Goal: Task Accomplishment & Management: Manage account settings

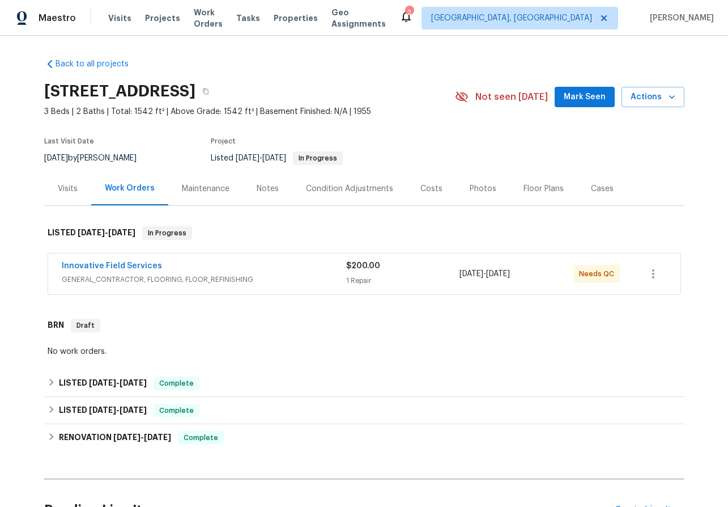
scroll to position [79, 0]
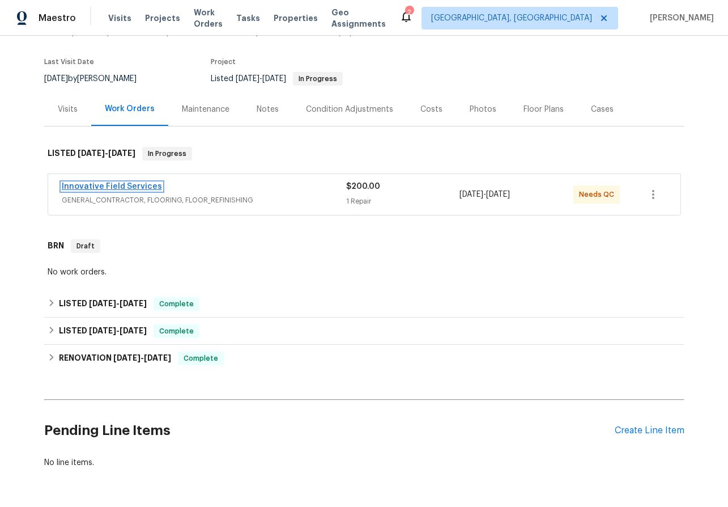
click at [104, 183] on link "Innovative Field Services" at bounding box center [112, 186] width 100 height 8
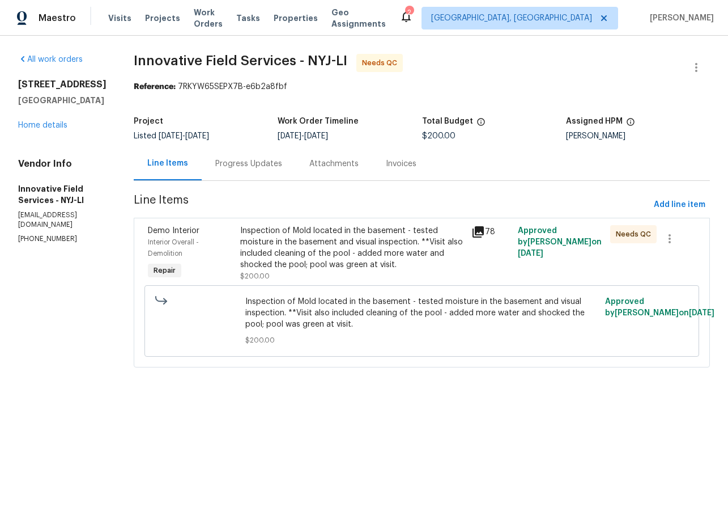
click at [265, 159] on div "Progress Updates" at bounding box center [248, 163] width 67 height 11
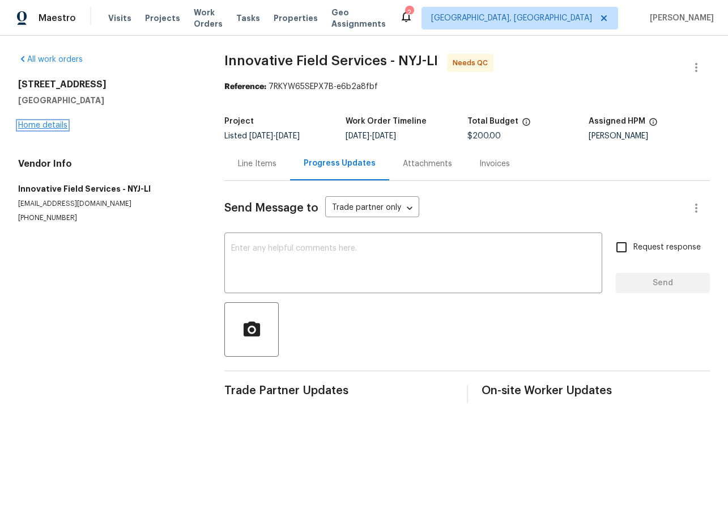
click at [36, 125] on link "Home details" at bounding box center [42, 125] width 49 height 8
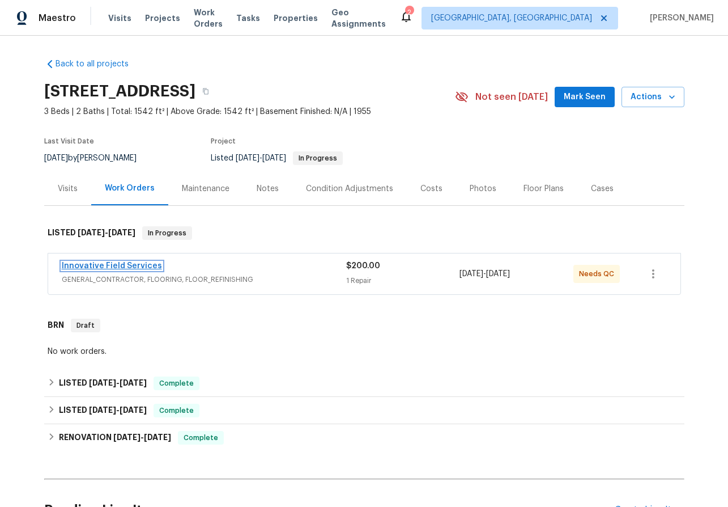
click at [128, 264] on link "Innovative Field Services" at bounding box center [112, 266] width 100 height 8
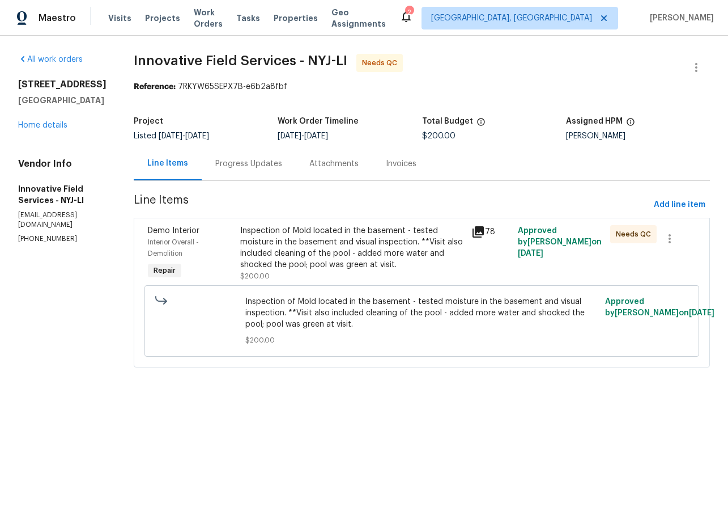
click at [482, 230] on icon at bounding box center [478, 231] width 11 height 11
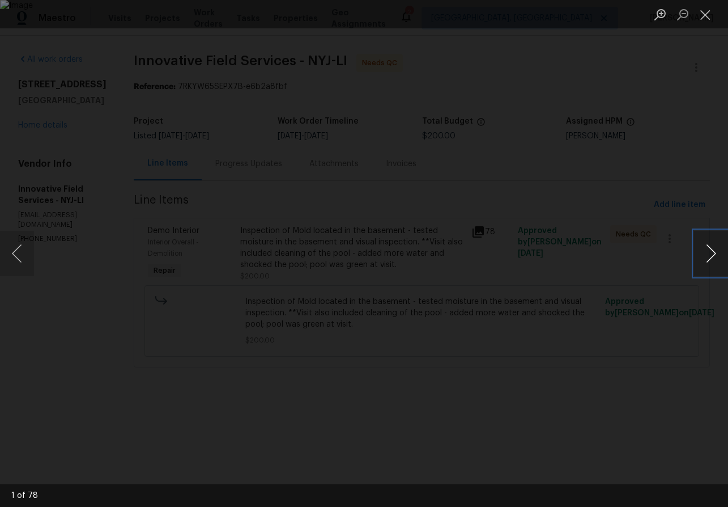
click at [710, 256] on button "Next image" at bounding box center [711, 253] width 34 height 45
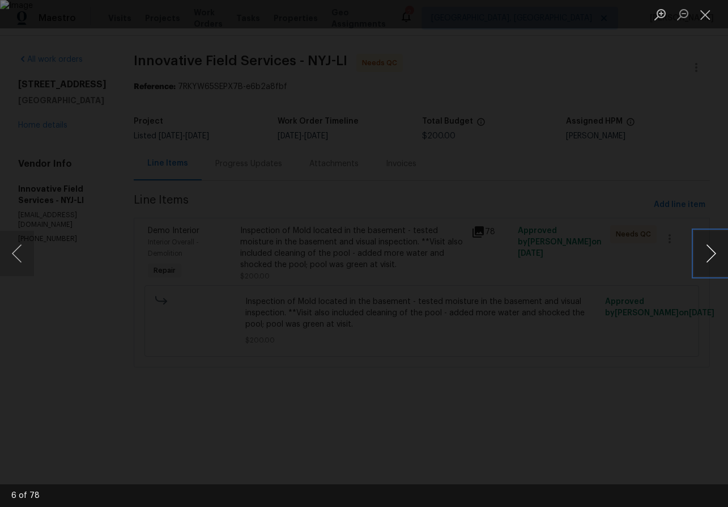
click at [710, 256] on button "Next image" at bounding box center [711, 253] width 34 height 45
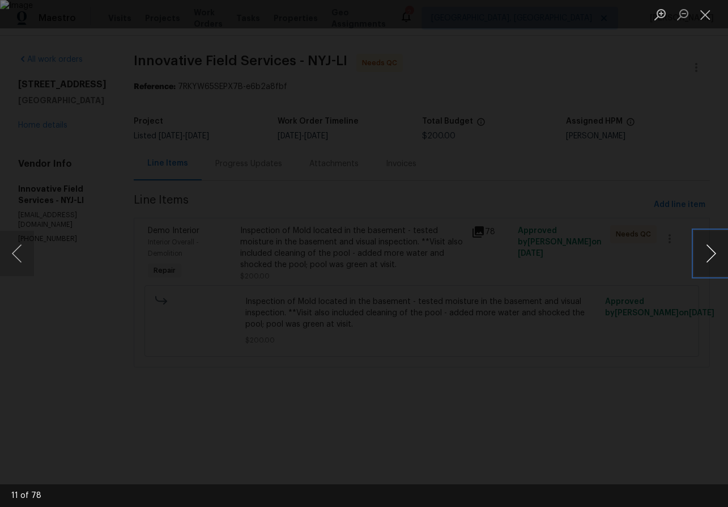
click at [710, 256] on button "Next image" at bounding box center [711, 253] width 34 height 45
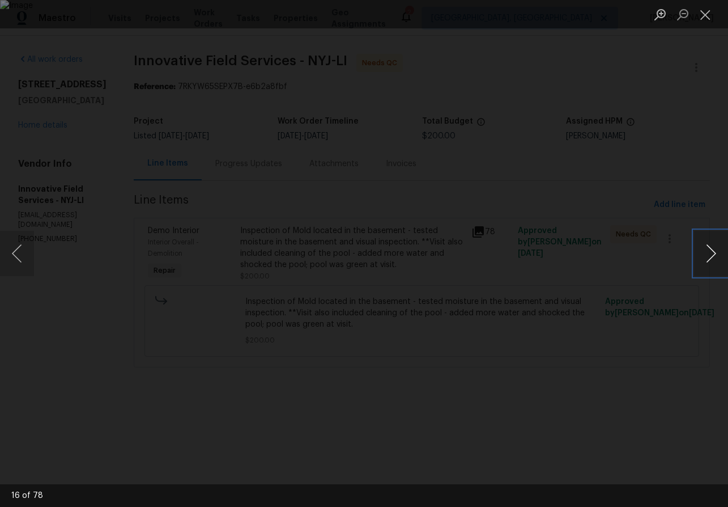
click at [710, 256] on button "Next image" at bounding box center [711, 253] width 34 height 45
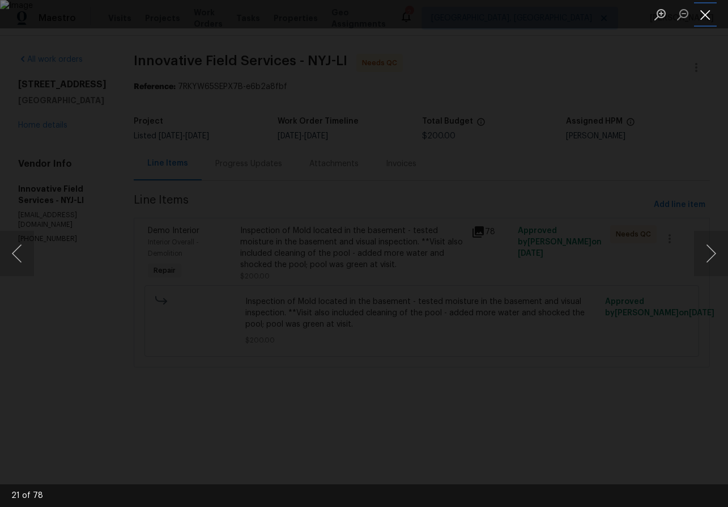
click at [706, 14] on button "Close lightbox" at bounding box center [705, 15] width 23 height 20
